Goal: Task Accomplishment & Management: Manage account settings

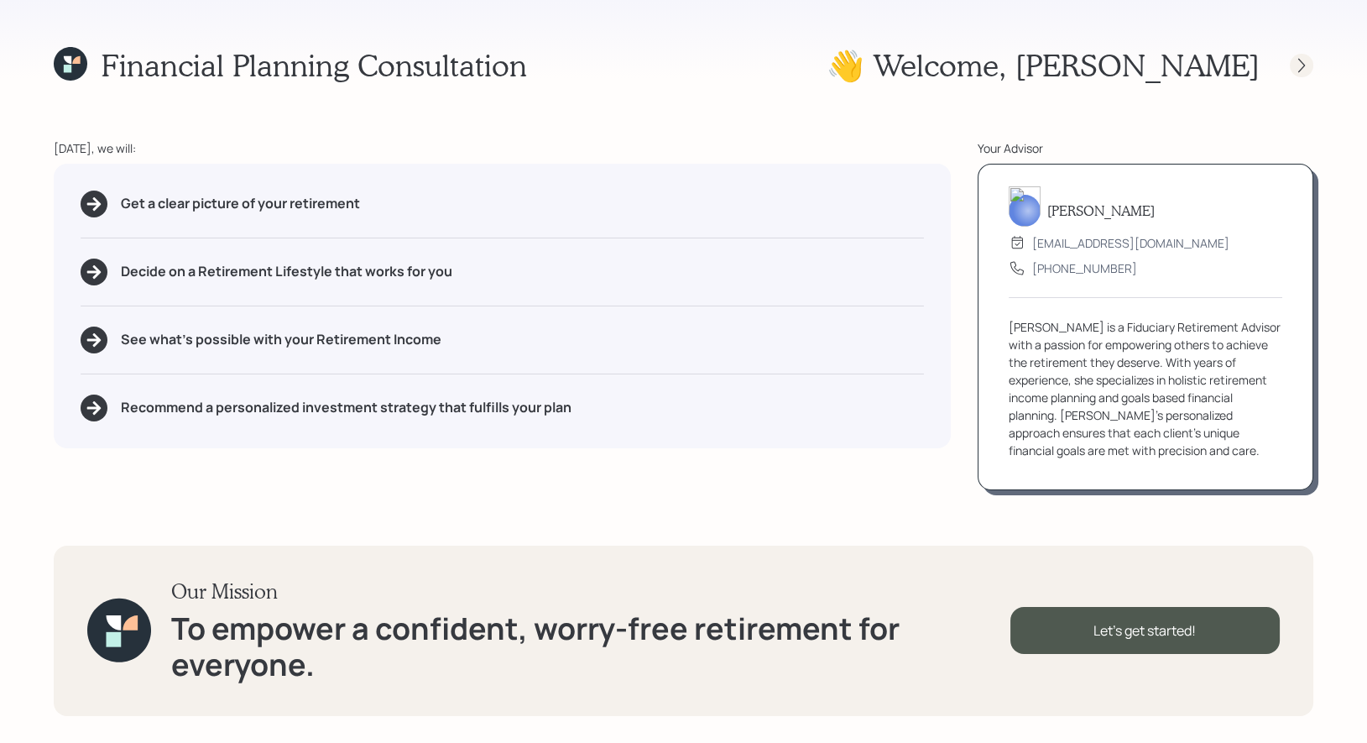
click at [1302, 65] on icon at bounding box center [1301, 65] width 7 height 14
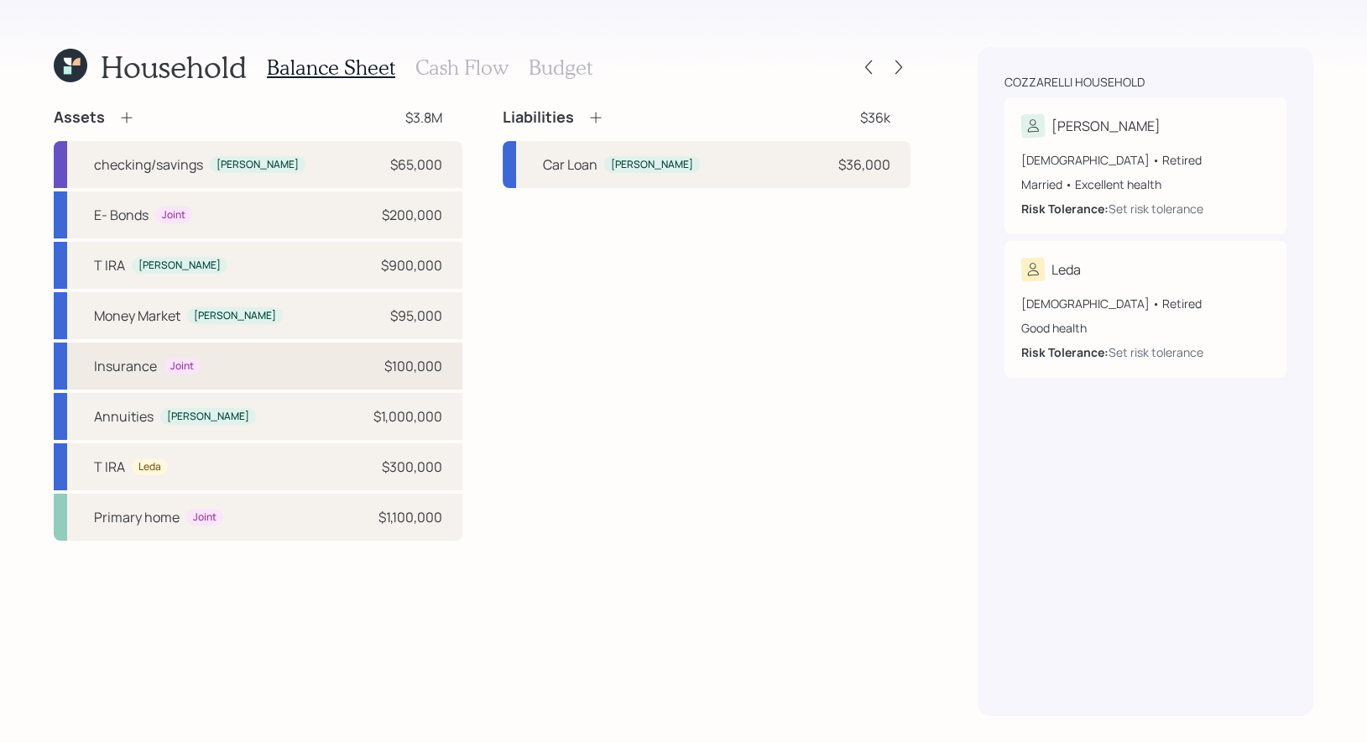
click at [239, 367] on div "Insurance Joint $100,000" at bounding box center [258, 365] width 409 height 47
select select "taxable"
select select "balanced"
